Goal: Task Accomplishment & Management: Manage account settings

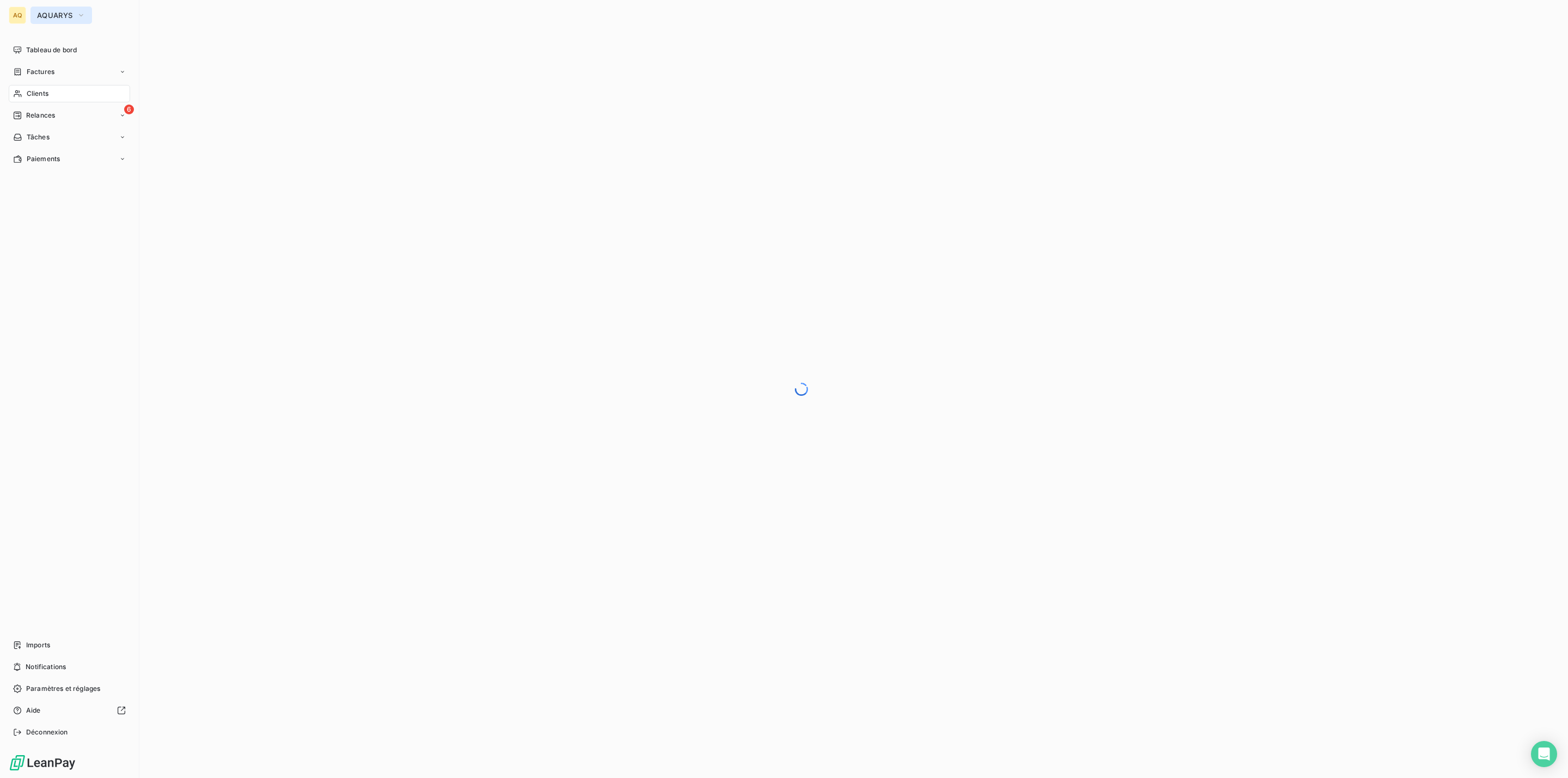
click at [61, 11] on span "AQUARYS" at bounding box center [54, 15] width 35 height 9
click at [13, 13] on div "AQ" at bounding box center [17, 16] width 17 height 17
click at [35, 12] on button "AQUARYS" at bounding box center [60, 16] width 61 height 17
click at [57, 728] on span "Déconnexion" at bounding box center [47, 732] width 42 height 10
